Goal: Transaction & Acquisition: Purchase product/service

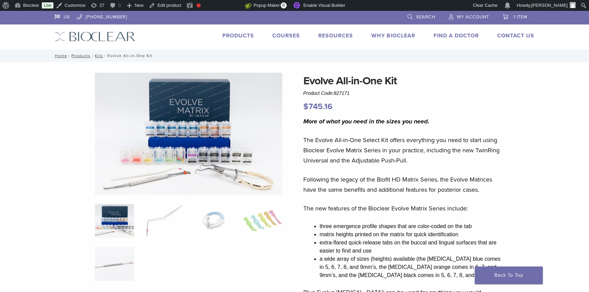
click at [248, 36] on link "Products" at bounding box center [239, 35] width 32 height 7
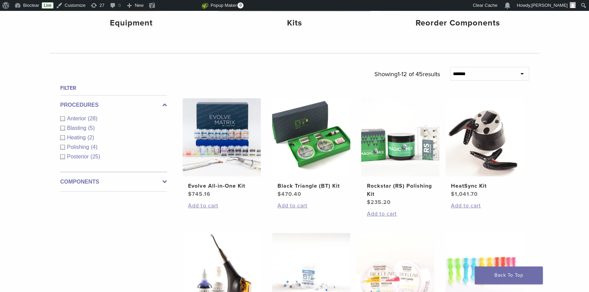
scroll to position [216, 0]
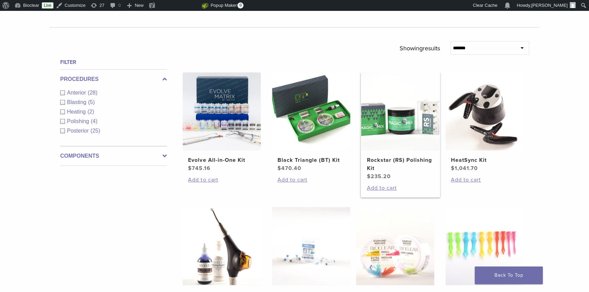
click at [387, 161] on h2 "Rockstar (RS) Polishing Kit" at bounding box center [400, 164] width 67 height 16
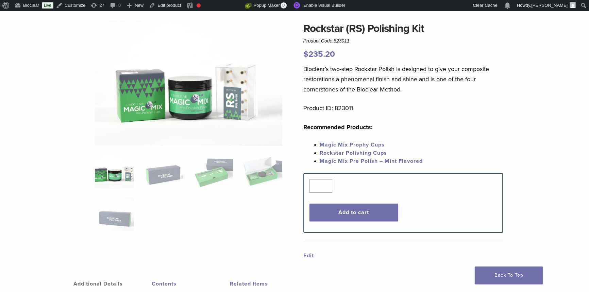
scroll to position [62, 0]
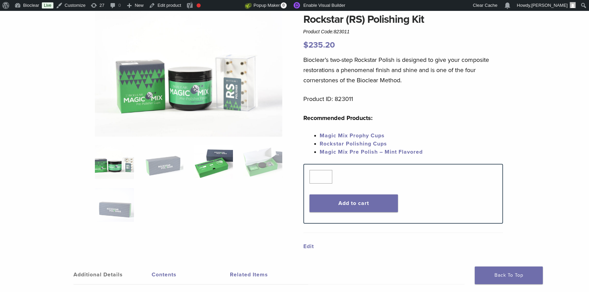
click at [222, 167] on img at bounding box center [213, 162] width 39 height 34
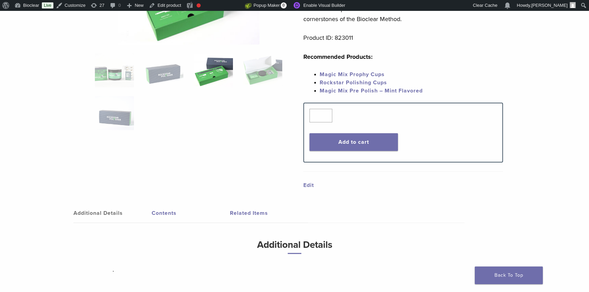
scroll to position [247, 0]
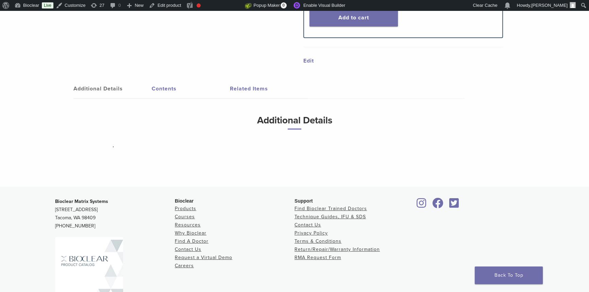
click at [166, 92] on link "Contents" at bounding box center [191, 88] width 78 height 19
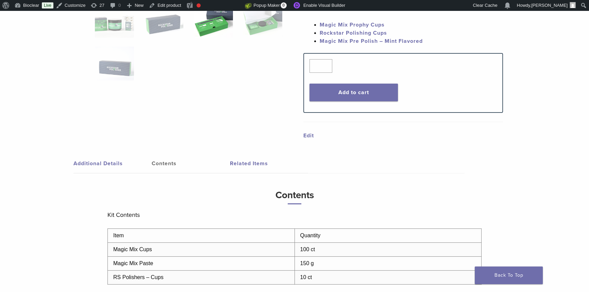
scroll to position [31, 0]
